Goal: Navigation & Orientation: Understand site structure

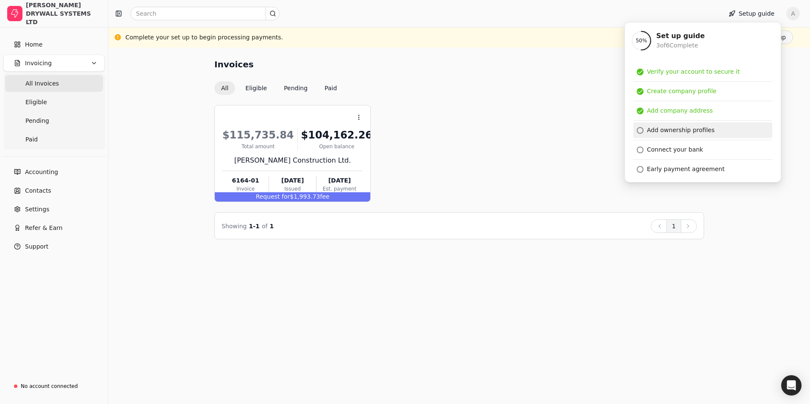
click at [639, 128] on div at bounding box center [640, 130] width 7 height 7
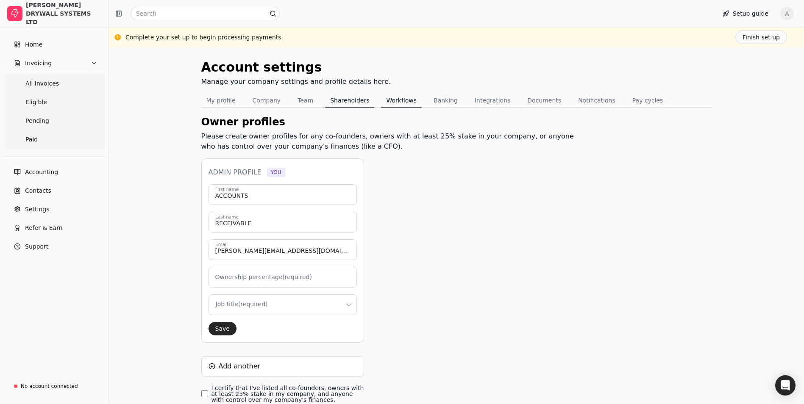
click at [389, 106] on button "Workflows" at bounding box center [401, 101] width 41 height 14
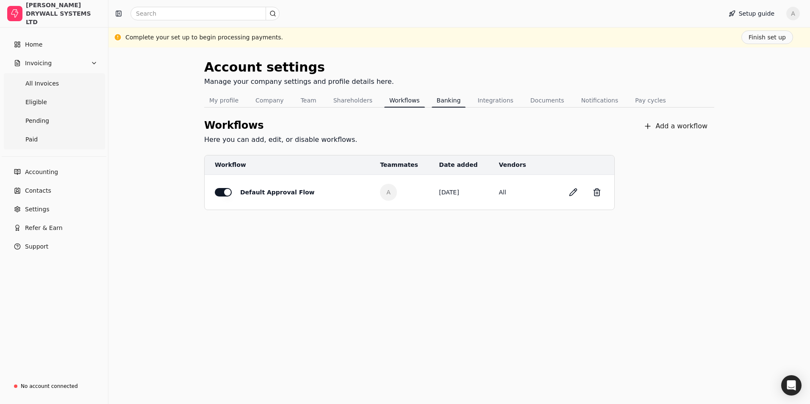
click at [432, 96] on button "Banking" at bounding box center [449, 101] width 34 height 14
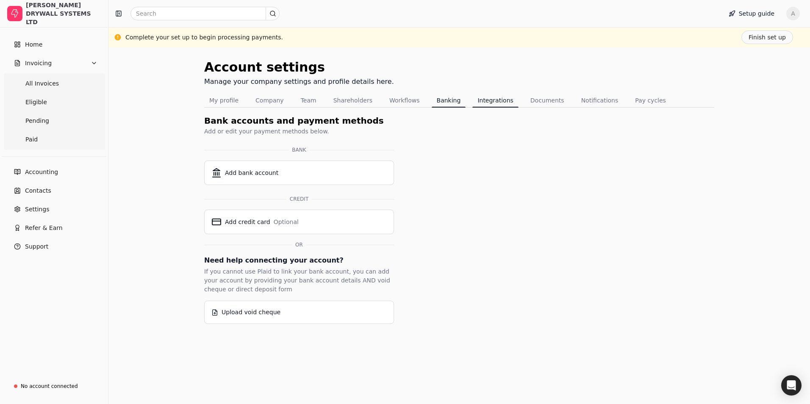
click at [481, 100] on button "Integrations" at bounding box center [495, 101] width 46 height 14
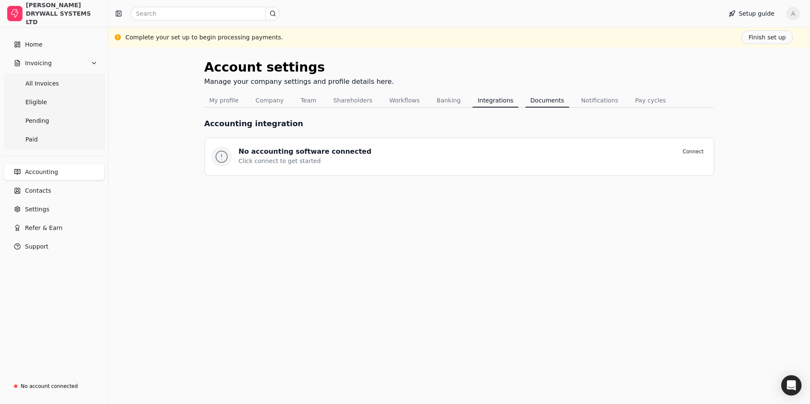
click at [525, 98] on button "Documents" at bounding box center [547, 101] width 44 height 14
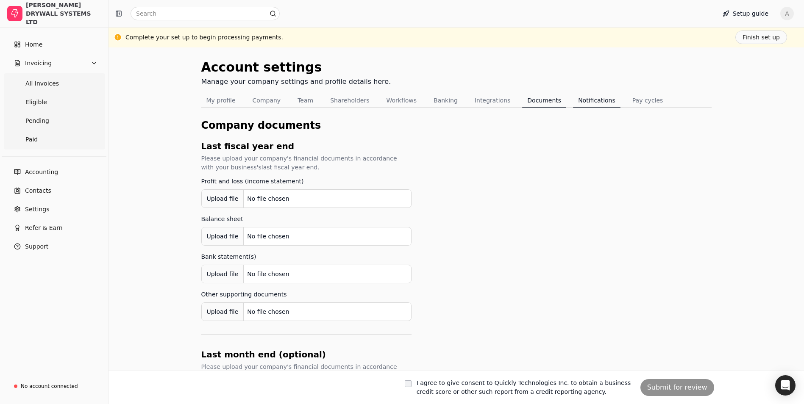
click at [573, 98] on button "Notifications" at bounding box center [596, 101] width 47 height 14
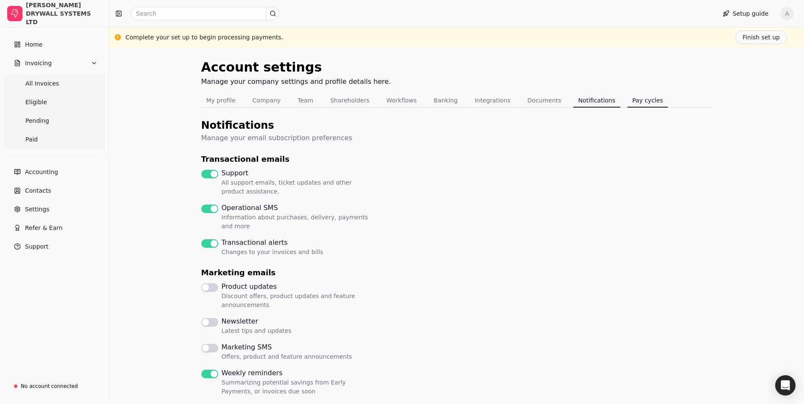
click at [627, 104] on button "Pay cycles" at bounding box center [647, 101] width 41 height 14
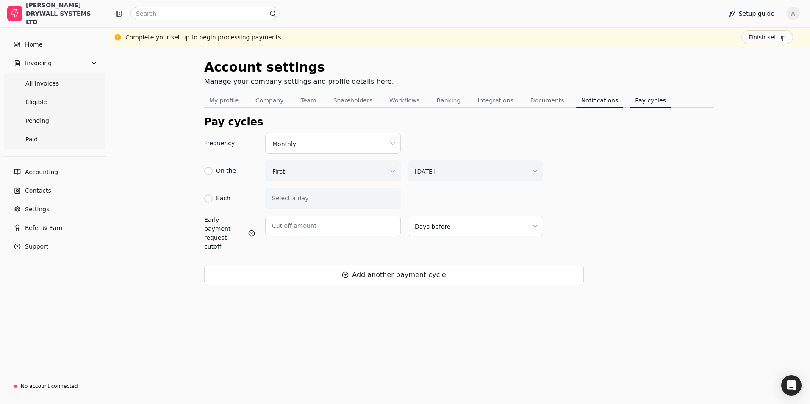
click at [576, 102] on button "Notifications" at bounding box center [599, 101] width 47 height 14
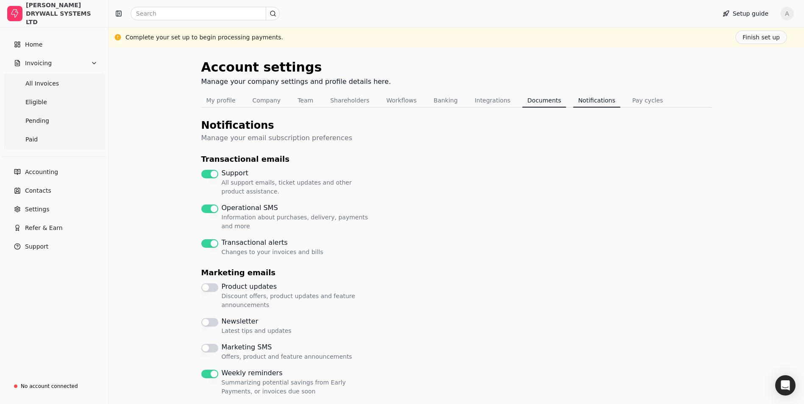
click at [533, 101] on button "Documents" at bounding box center [544, 101] width 44 height 14
